Goal: Check status

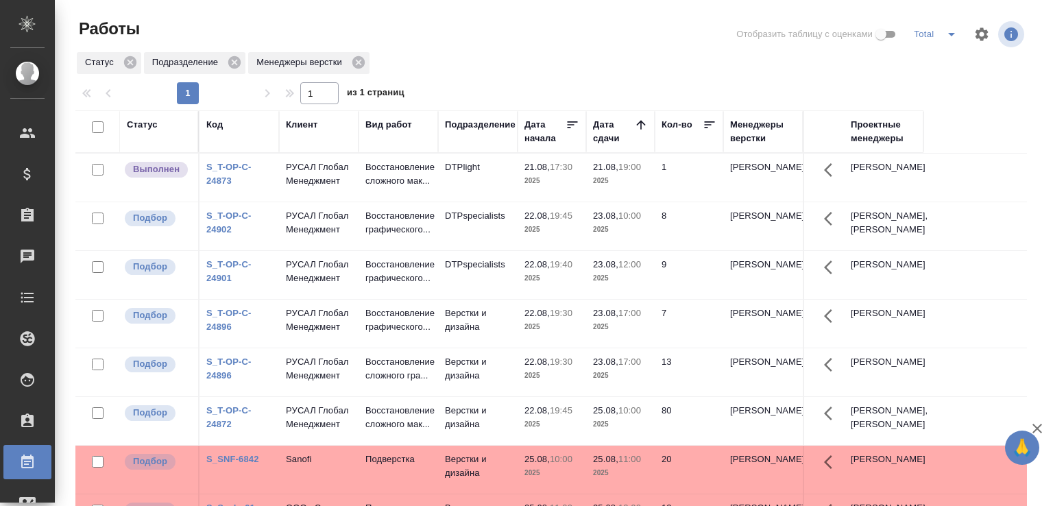
scroll to position [106, 0]
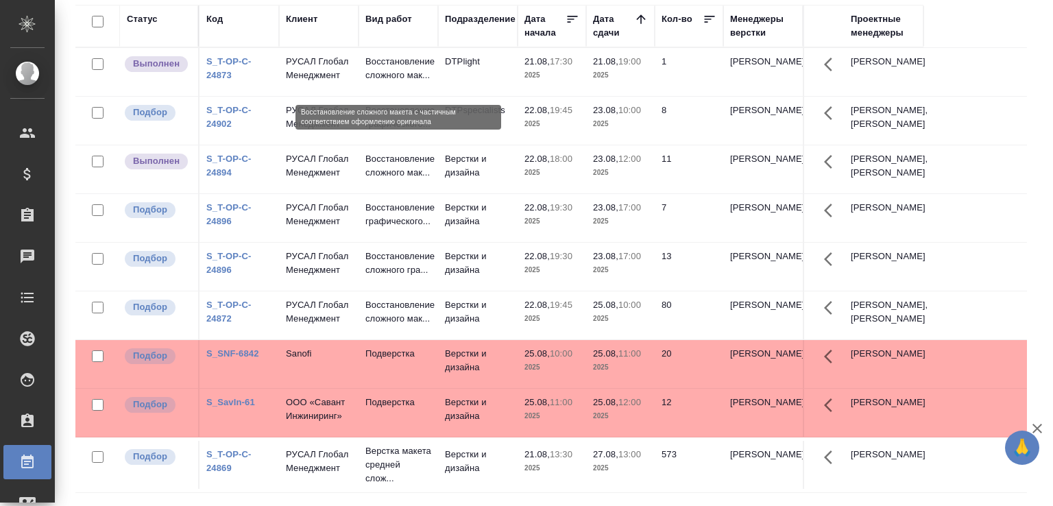
click at [397, 77] on p "Восстановление сложного мак..." at bounding box center [398, 68] width 66 height 27
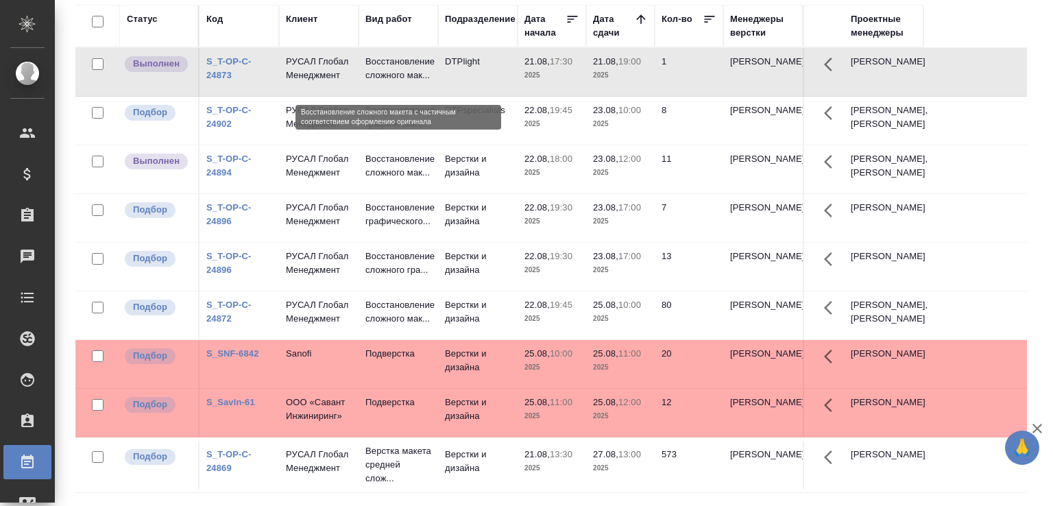
click at [397, 77] on p "Восстановление сложного мак..." at bounding box center [398, 68] width 66 height 27
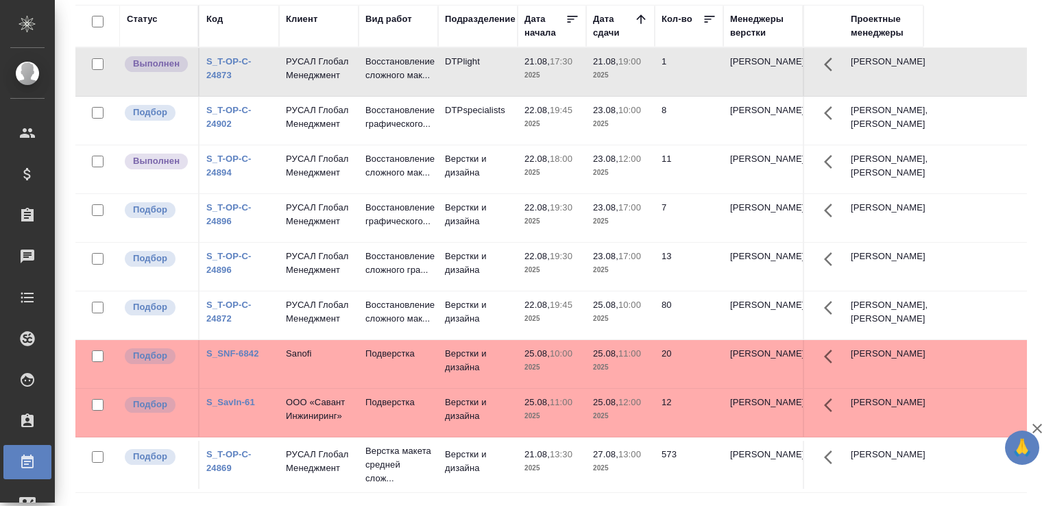
click at [219, 226] on link "S_T-OP-C-24896" at bounding box center [228, 214] width 45 height 24
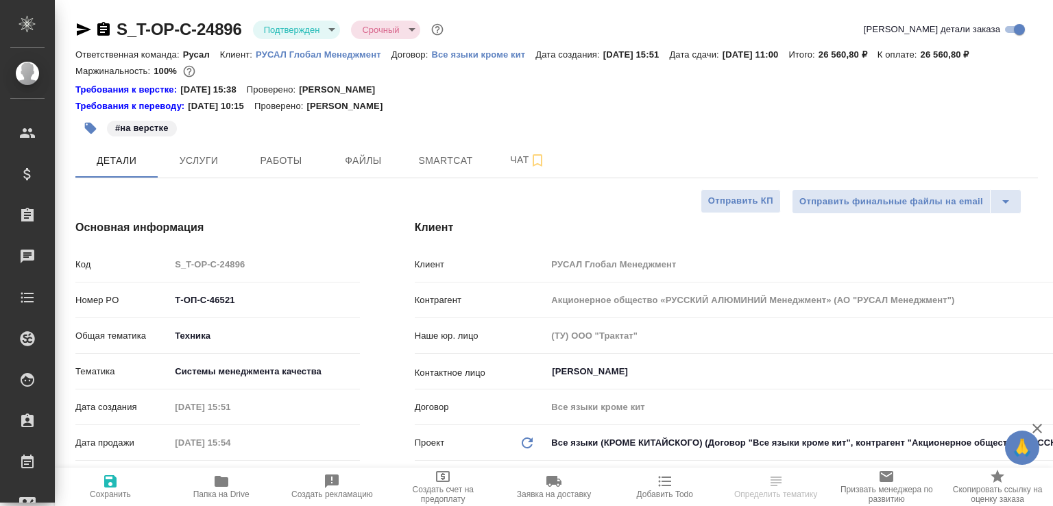
select select "RU"
type input "[PERSON_NAME]"
